Goal: Complete application form: Complete application form

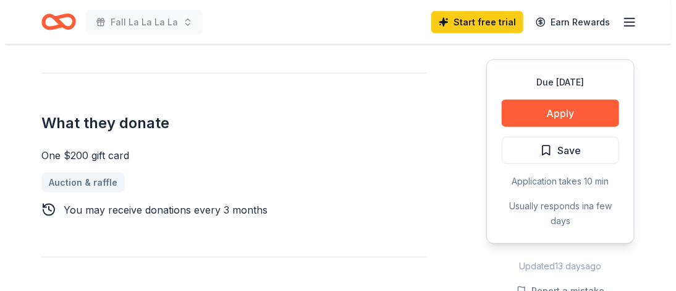
scroll to position [495, 0]
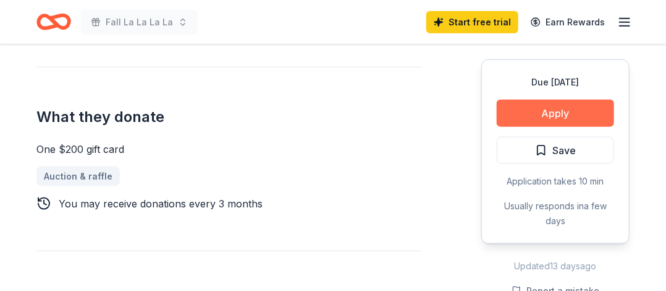
click at [556, 113] on button "Apply" at bounding box center [555, 113] width 117 height 27
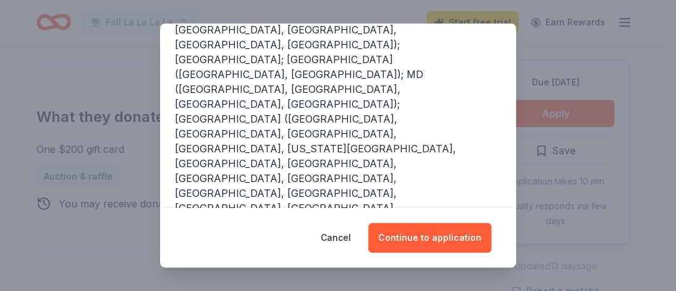
scroll to position [247, 0]
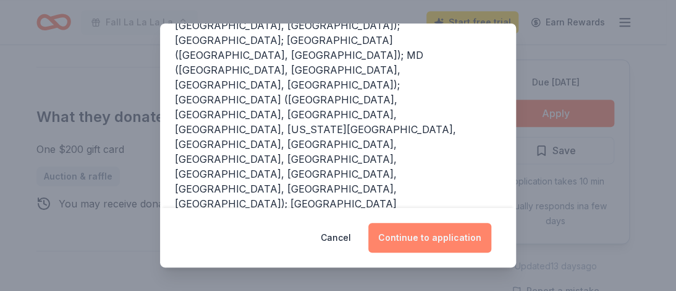
click at [418, 234] on button "Continue to application" at bounding box center [429, 238] width 123 height 30
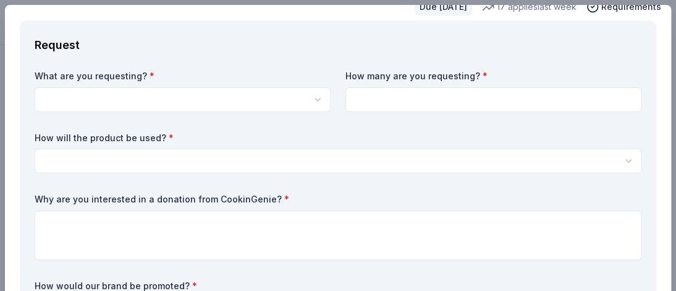
scroll to position [0, 0]
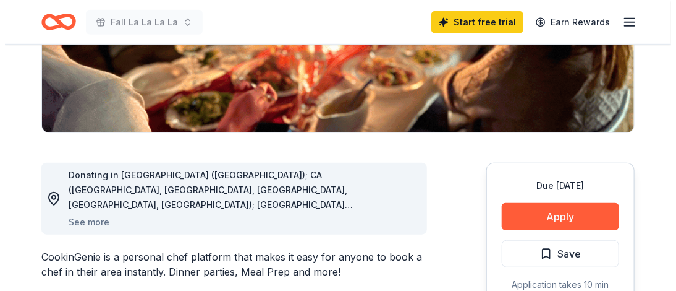
scroll to position [309, 0]
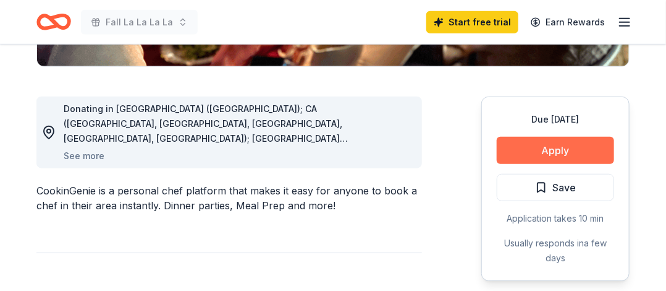
click at [539, 154] on button "Apply" at bounding box center [555, 150] width 117 height 27
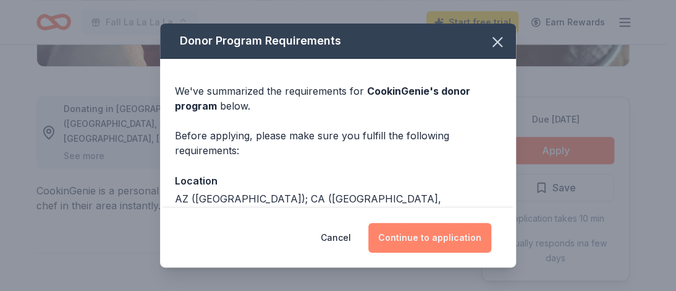
click at [427, 229] on button "Continue to application" at bounding box center [429, 238] width 123 height 30
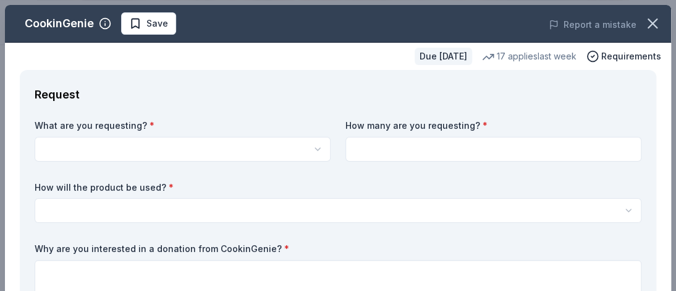
scroll to position [0, 0]
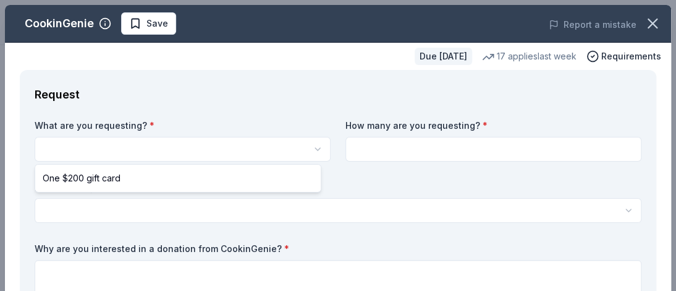
click at [131, 151] on html "Fall La La La La Save Apply Due [DATE] Share CookinGenie 5.0 • 7 reviews 17 app…" at bounding box center [338, 145] width 676 height 291
select select "One $200 gift card"
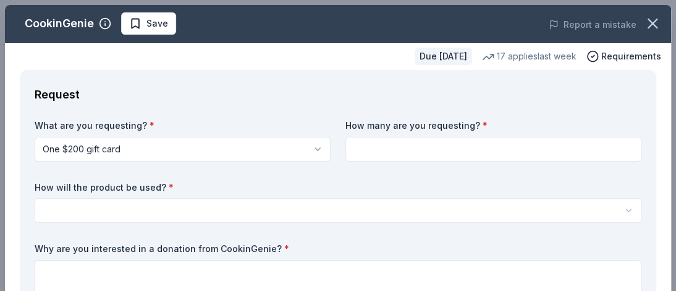
click at [346, 142] on input at bounding box center [494, 149] width 296 height 25
type input "1"
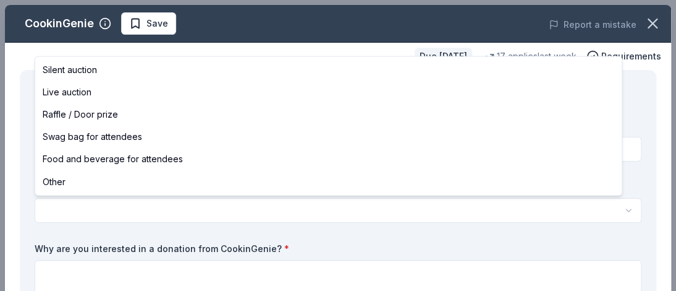
click at [96, 211] on html "Fall La La La La Save Apply Due [DATE] Share CookinGenie 5.0 • 7 reviews 17 app…" at bounding box center [338, 145] width 676 height 291
select select "raffleDoorPrize"
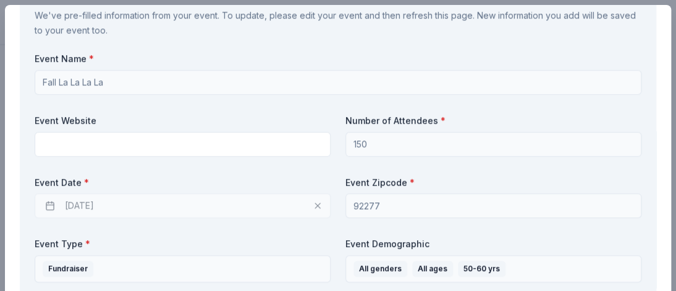
scroll to position [495, 0]
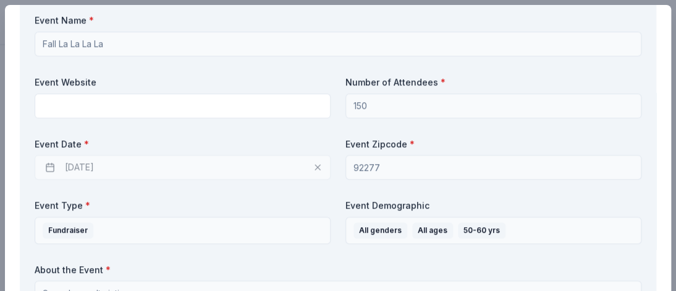
click at [156, 168] on div "[DATE]" at bounding box center [183, 167] width 296 height 25
click at [305, 168] on div "[DATE]" at bounding box center [183, 167] width 296 height 25
click at [308, 168] on div "[DATE]" at bounding box center [183, 167] width 296 height 25
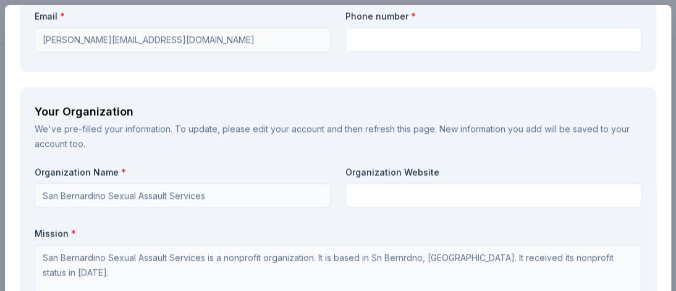
scroll to position [927, 0]
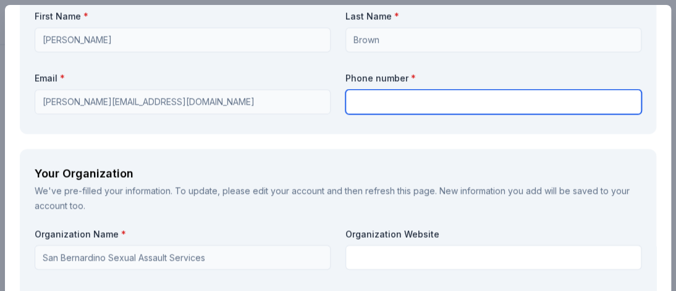
click at [371, 94] on input "text" at bounding box center [494, 102] width 296 height 25
type input "6264830211"
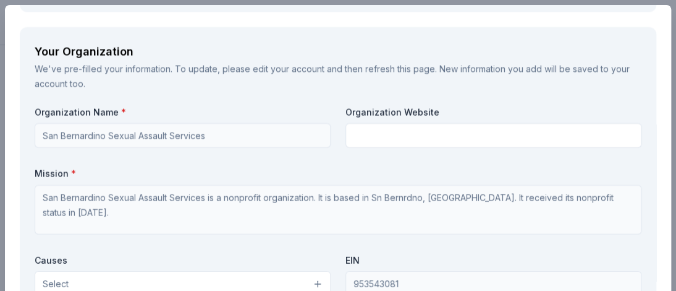
scroll to position [1051, 0]
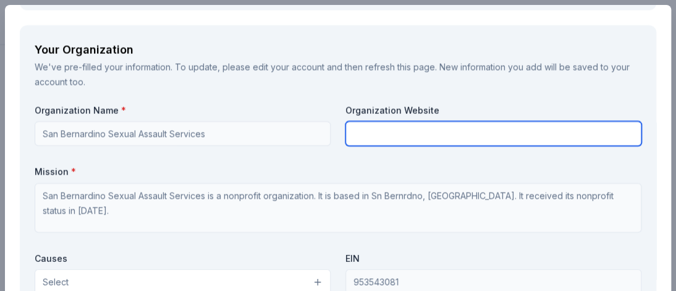
click at [370, 128] on input "text" at bounding box center [494, 133] width 296 height 25
type input "p"
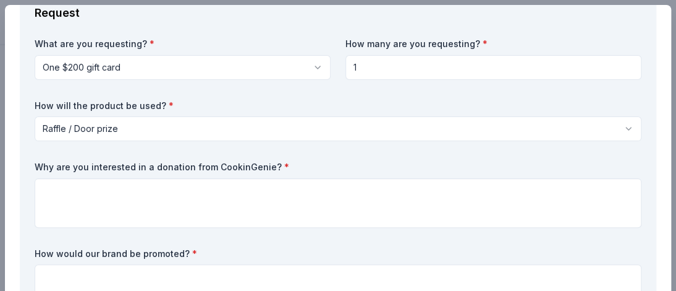
scroll to position [185, 0]
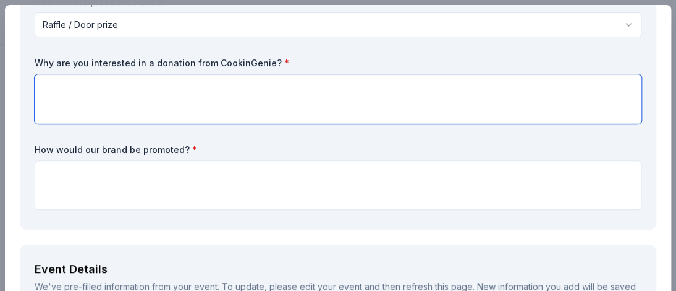
click at [73, 90] on textarea at bounding box center [338, 98] width 607 height 49
type textarea "i"
click at [279, 116] on textarea "To enrich screen reader interactions, please activate Accessibility in Grammarl…" at bounding box center [338, 98] width 607 height 49
click at [119, 83] on textarea "different gof" at bounding box center [338, 98] width 607 height 49
type textarea "different gift card option"
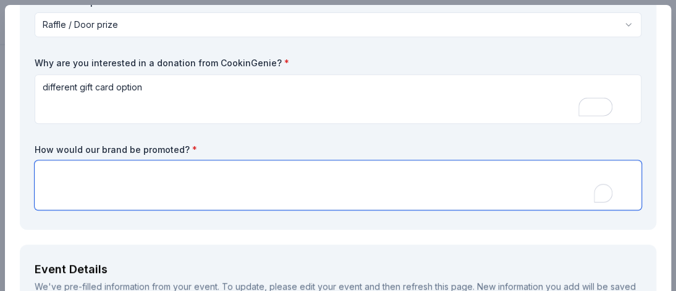
click at [59, 165] on textarea "To enrich screen reader interactions, please activate Accessibility in Grammarl…" at bounding box center [338, 184] width 607 height 49
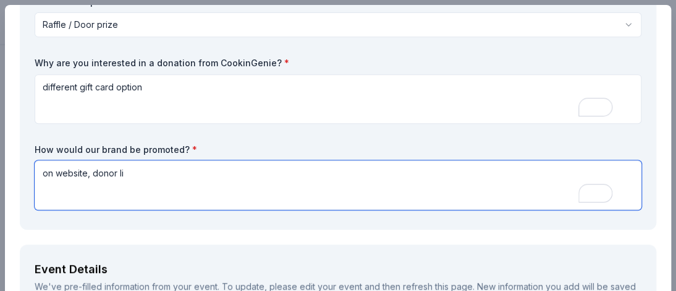
click at [134, 168] on textarea "on website, donor li" at bounding box center [338, 184] width 607 height 49
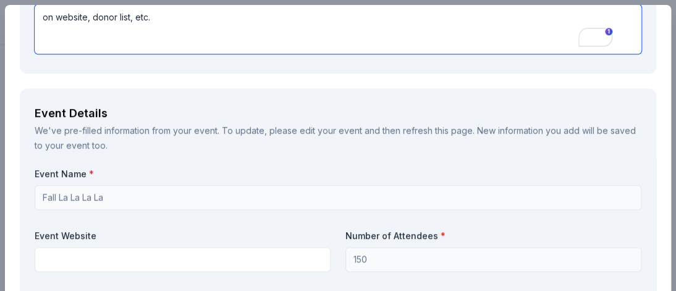
scroll to position [371, 0]
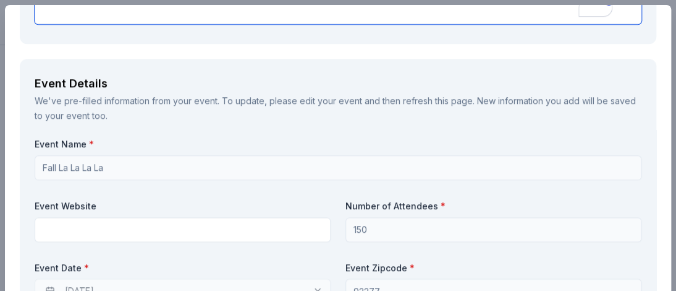
type textarea "on website, donor list, etc."
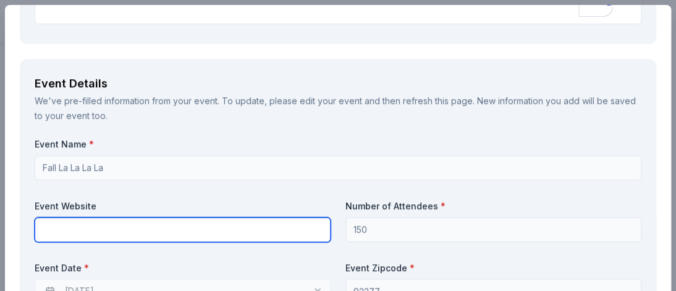
click at [117, 231] on input "text" at bounding box center [183, 229] width 296 height 25
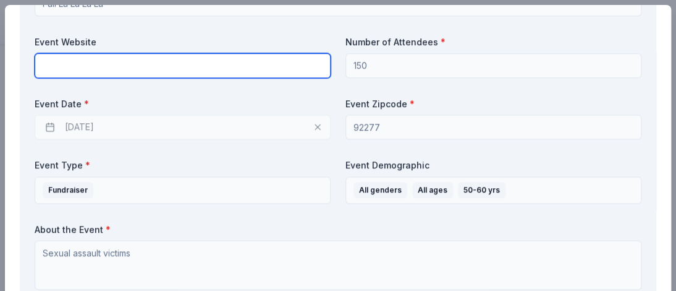
scroll to position [556, 0]
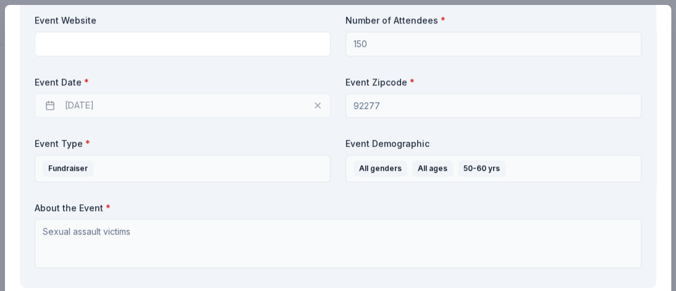
click at [57, 103] on div "[DATE]" at bounding box center [183, 105] width 296 height 25
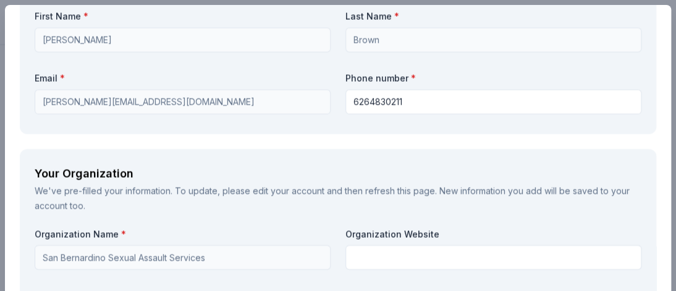
scroll to position [989, 0]
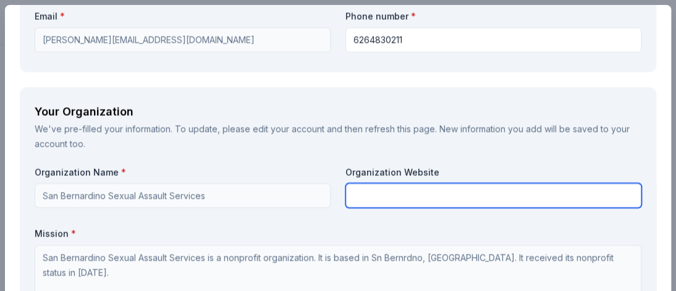
click at [356, 191] on input "text" at bounding box center [494, 195] width 296 height 25
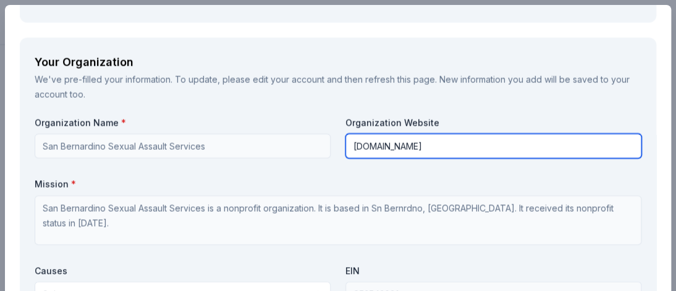
scroll to position [1113, 0]
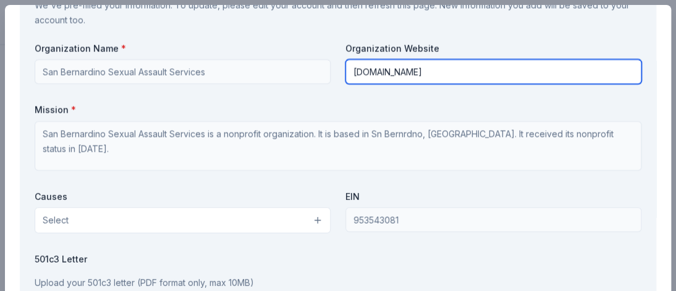
type input "[DOMAIN_NAME]"
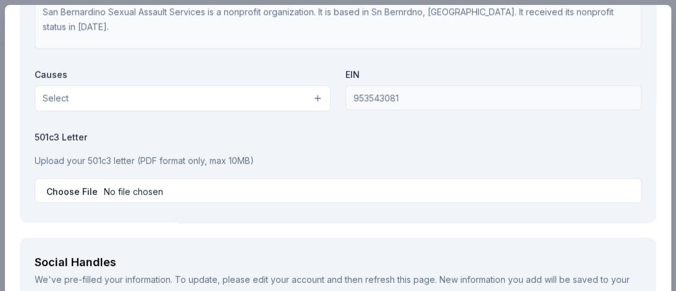
scroll to position [1236, 0]
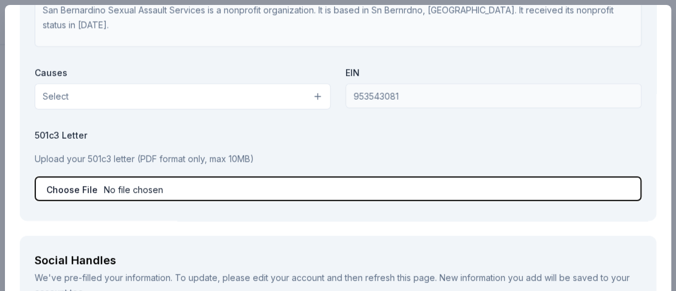
click at [68, 185] on input "file" at bounding box center [338, 188] width 607 height 25
type input "C:\fakepath\501(c)3.pdf"
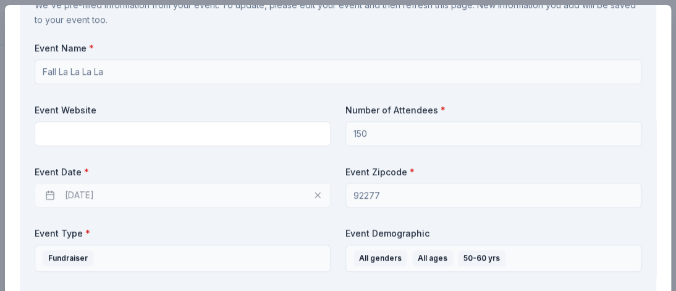
scroll to position [495, 0]
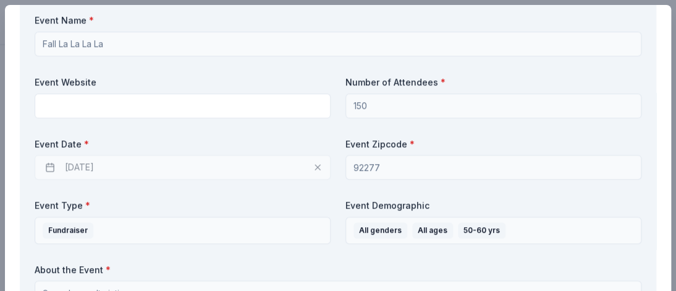
click at [309, 165] on div "[DATE]" at bounding box center [183, 167] width 296 height 25
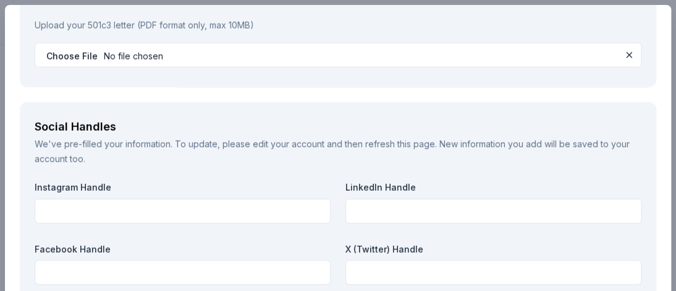
scroll to position [1422, 0]
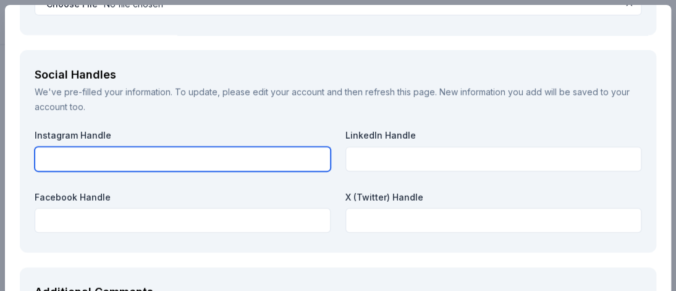
click at [80, 156] on input "text" at bounding box center [183, 159] width 296 height 25
type input "partnersagainstviolence"
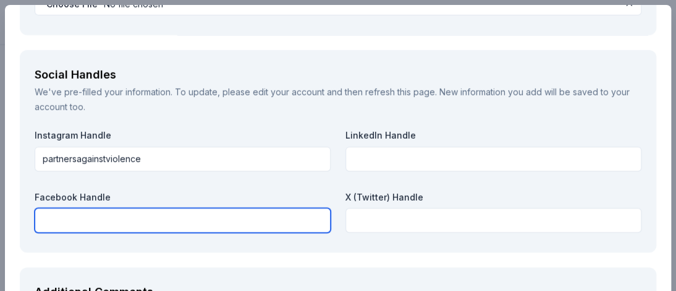
click at [62, 213] on input "text" at bounding box center [183, 220] width 296 height 25
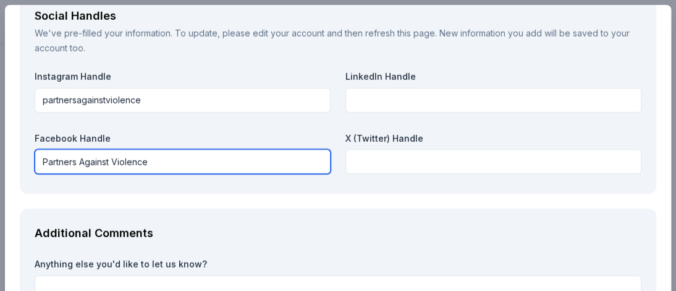
scroll to position [1545, 0]
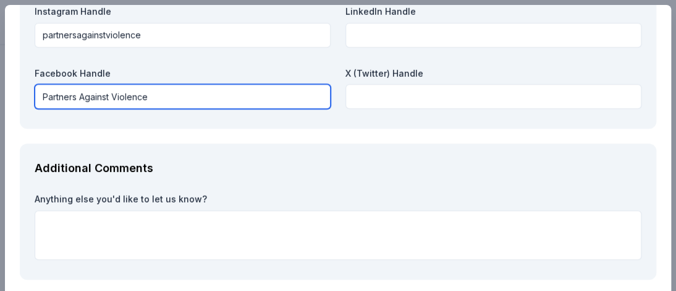
type input "Partners Against Violence"
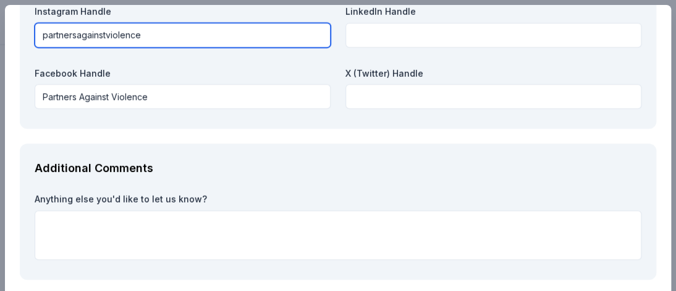
drag, startPoint x: 143, startPoint y: 40, endPoint x: 0, endPoint y: 114, distance: 161.2
click at [0, 113] on div "CookinGenie Save Report a mistake Due [DATE] 17 applies last week Requirements …" at bounding box center [338, 154] width 676 height 309
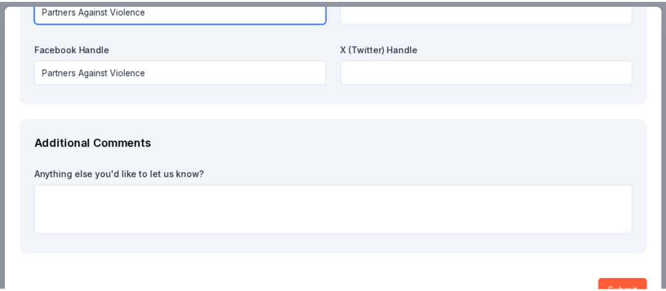
scroll to position [1584, 0]
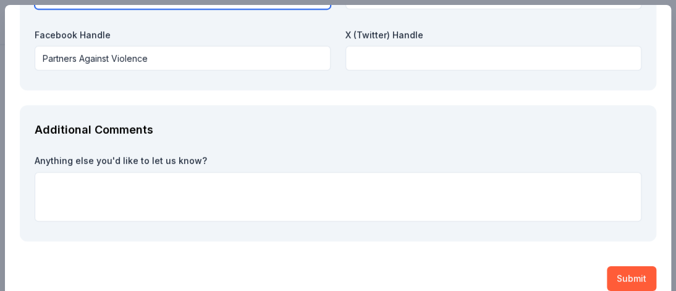
type input "Partners Against Violence"
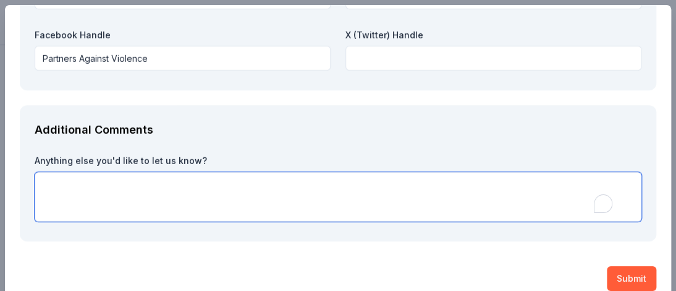
click at [66, 187] on textarea "To enrich screen reader interactions, please activate Accessibility in Grammarl…" at bounding box center [338, 196] width 607 height 49
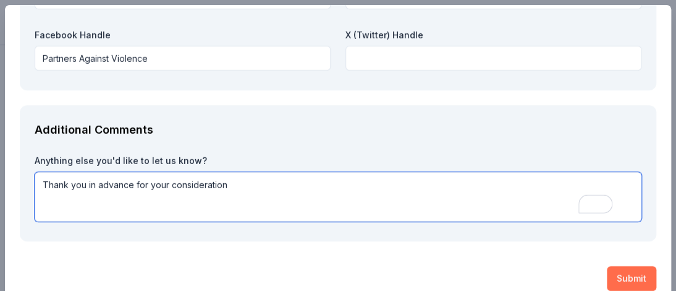
type textarea "Thank you in advance for your consideration"
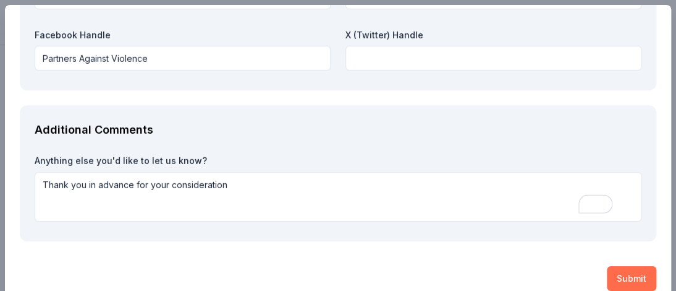
click at [607, 271] on button "Submit" at bounding box center [631, 278] width 49 height 25
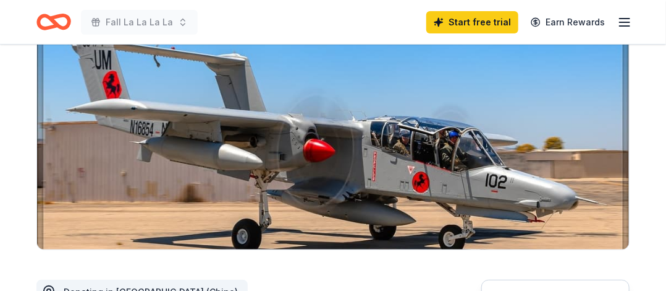
scroll to position [124, 0]
